Goal: Navigation & Orientation: Find specific page/section

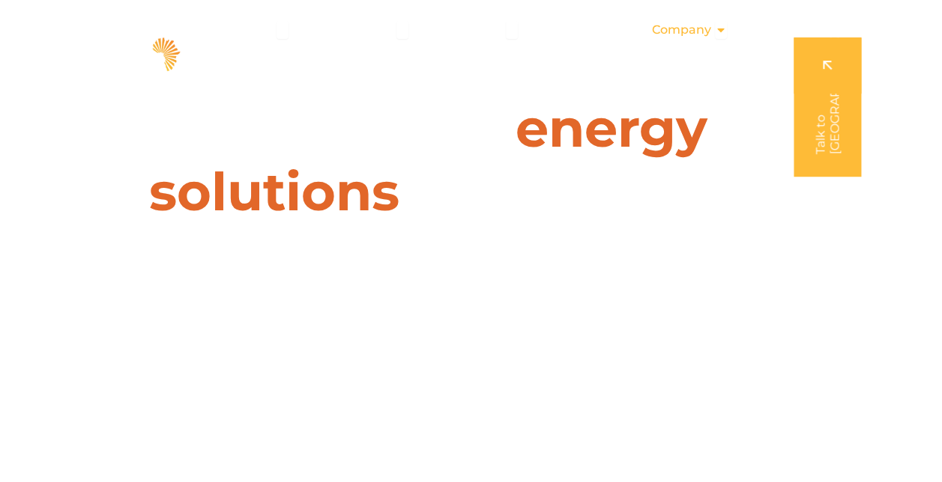
click at [722, 31] on icon "Menu" at bounding box center [721, 30] width 12 height 12
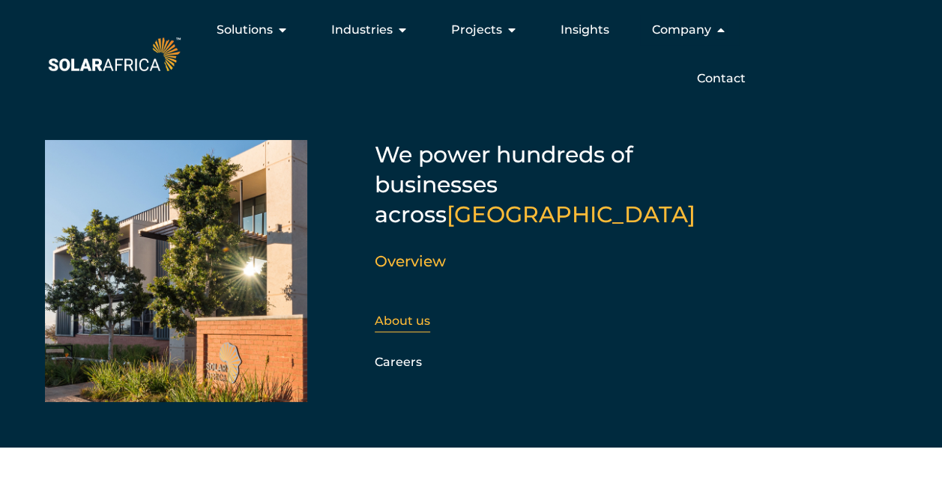
click at [417, 314] on link "About us" at bounding box center [402, 321] width 55 height 14
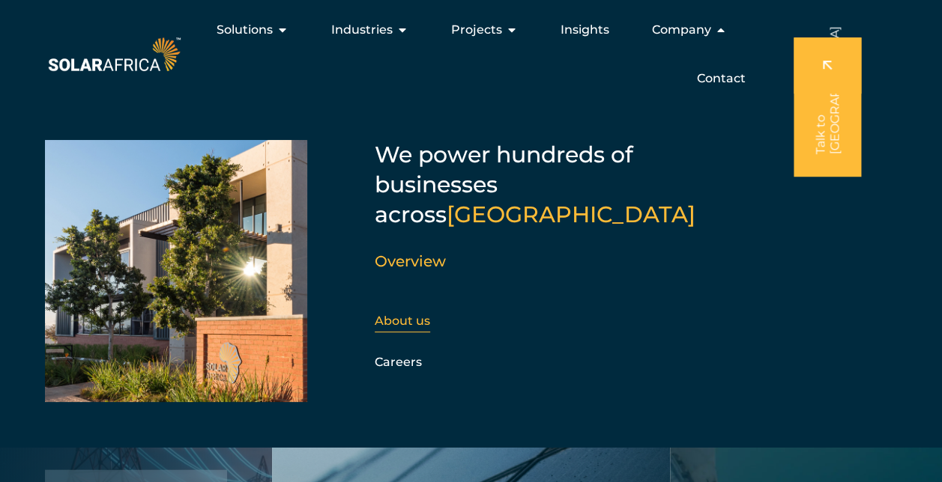
scroll to position [1425, 0]
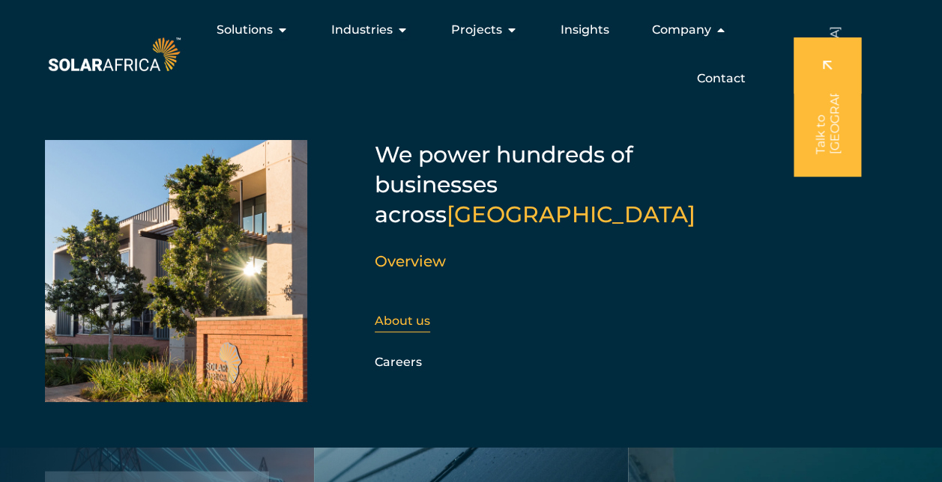
click at [417, 314] on link "About us" at bounding box center [402, 321] width 55 height 14
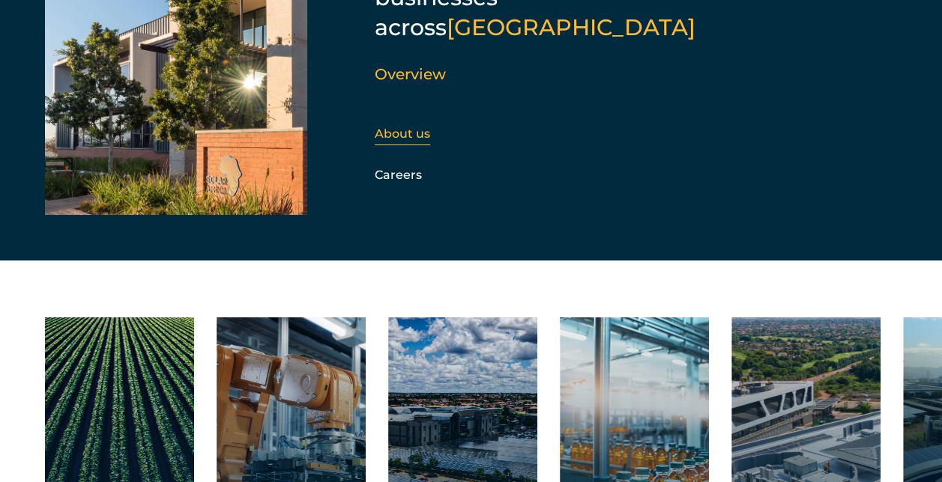
scroll to position [2021, 0]
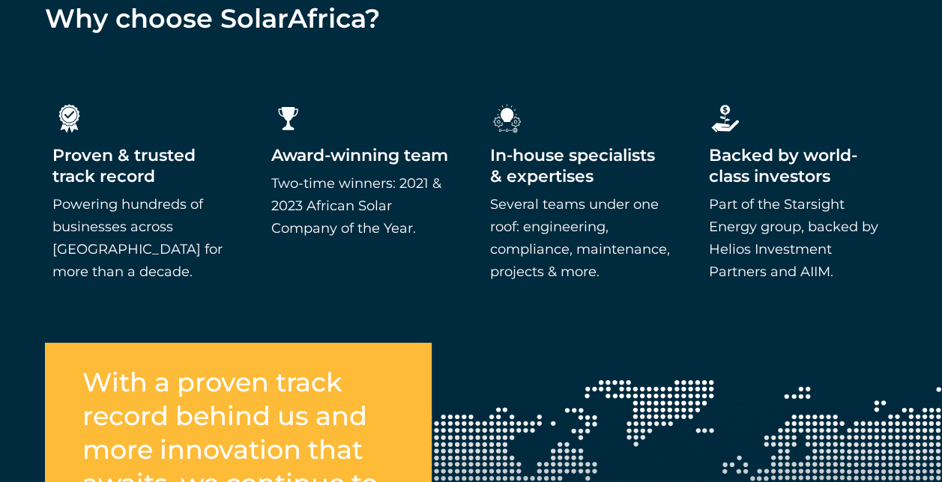
scroll to position [2371, 0]
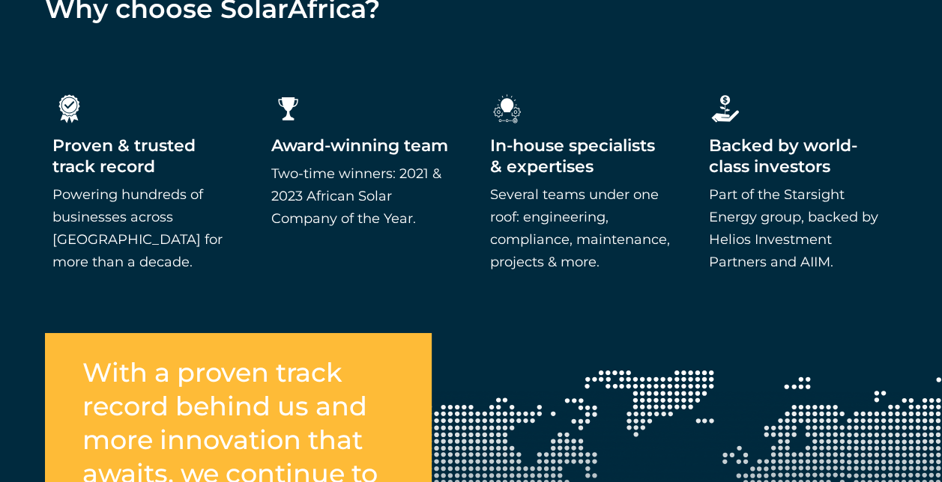
drag, startPoint x: 707, startPoint y: 192, endPoint x: 829, endPoint y: 255, distance: 136.7
click at [829, 255] on p "Part of the Starsight Energy group, backed by Helios Investment Partners and AI…" at bounding box center [798, 229] width 181 height 90
copy p "Part of the Starsight Energy group, backed by Helios Investment Partners and AI…"
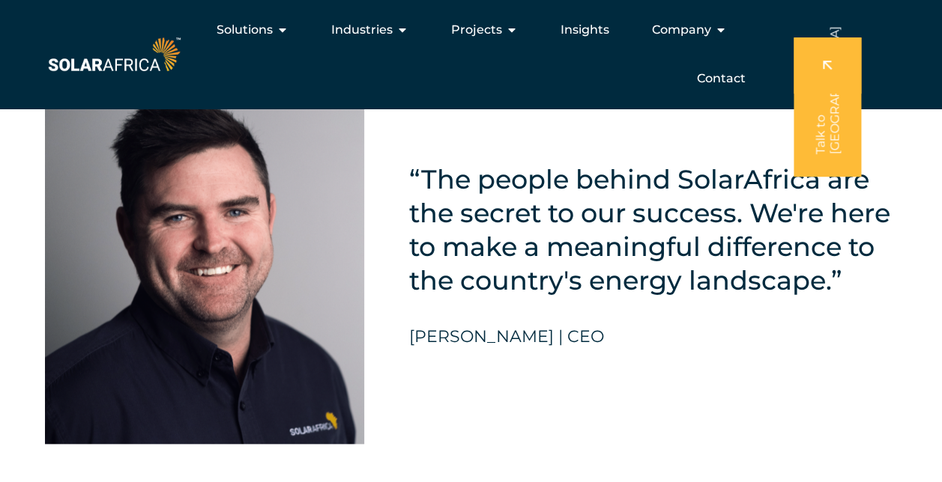
scroll to position [3401, 0]
